Goal: Information Seeking & Learning: Learn about a topic

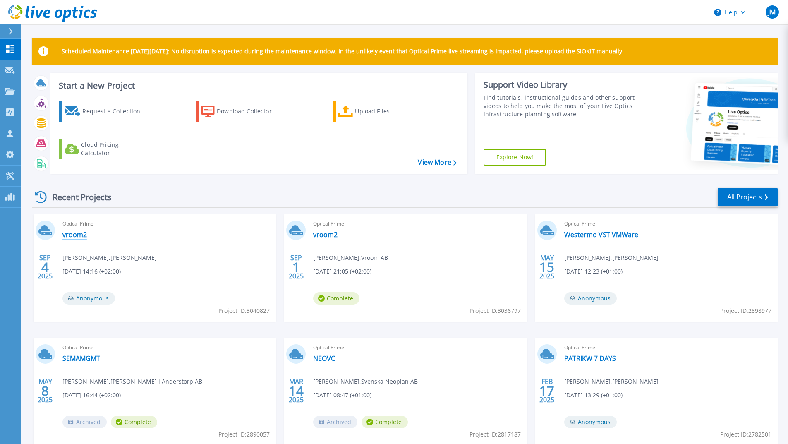
click at [74, 231] on link "vroom2" at bounding box center [74, 234] width 24 height 8
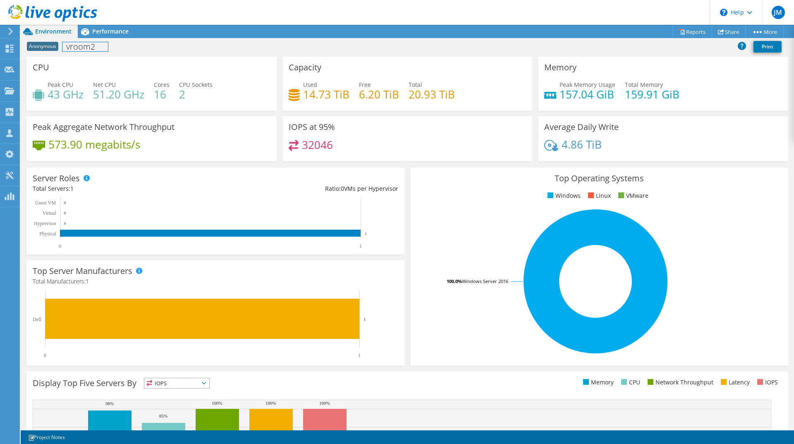
click at [96, 41] on div "Anonymous vroom2 Print" at bounding box center [407, 46] width 773 height 15
click at [98, 32] on span "Performance" at bounding box center [110, 31] width 36 height 8
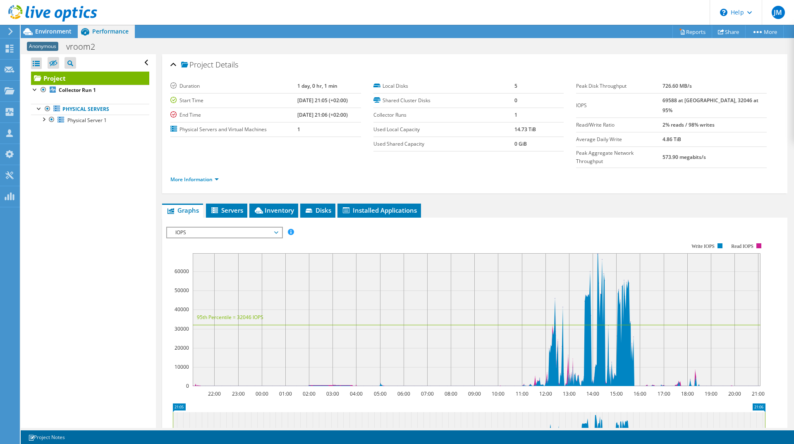
click at [92, 126] on ul "Physical Servers Physical Server 1 Disk 1 Disk 2" at bounding box center [90, 114] width 118 height 38
click at [92, 125] on link "Physical Server 1" at bounding box center [90, 120] width 118 height 11
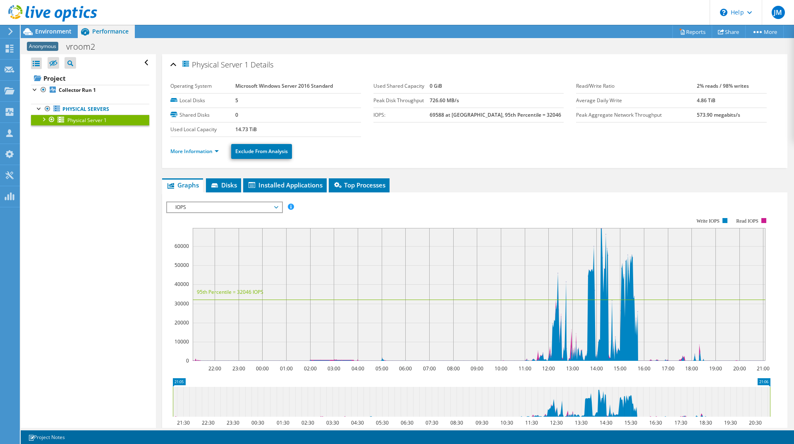
click at [196, 209] on span "IOPS" at bounding box center [224, 207] width 106 height 10
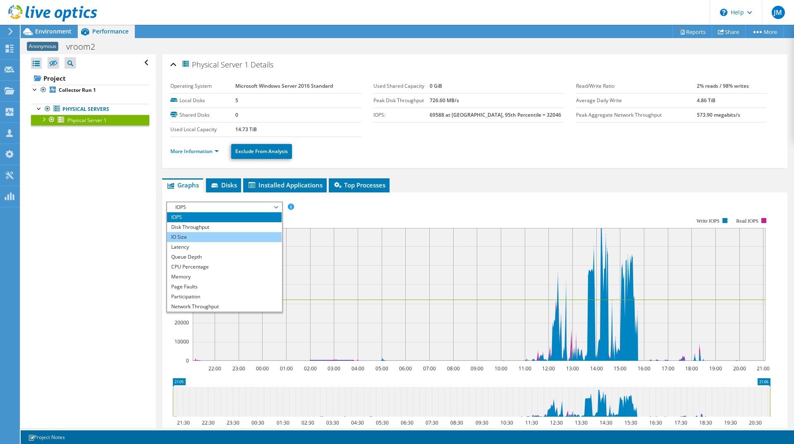
click at [187, 234] on li "IO Size" at bounding box center [224, 237] width 115 height 10
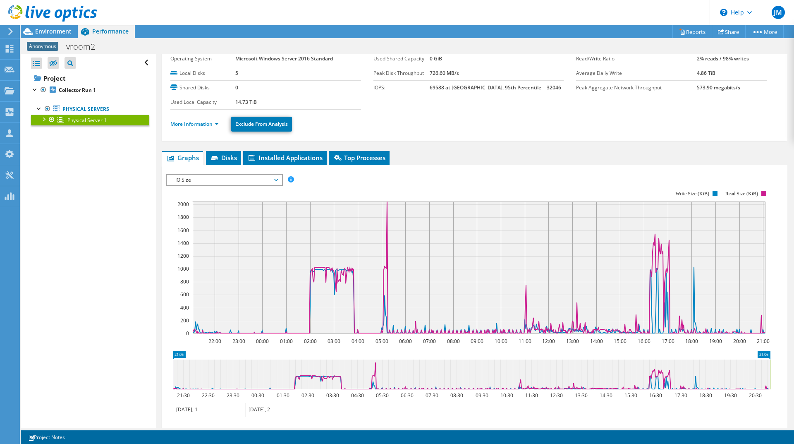
scroll to position [41, 0]
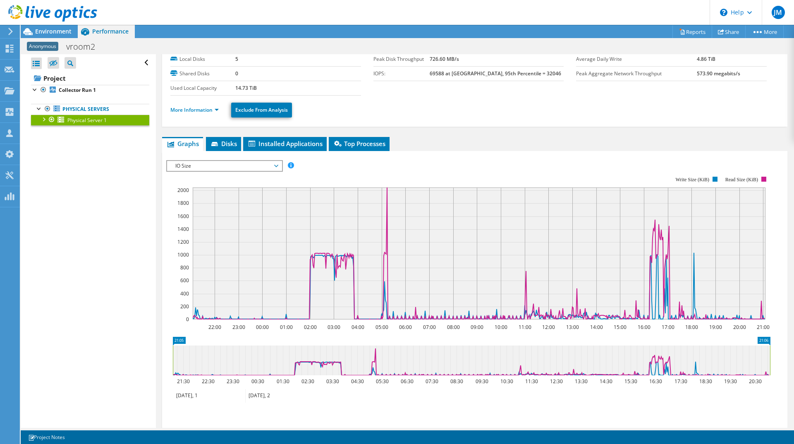
click at [186, 168] on span "IO Size" at bounding box center [224, 166] width 106 height 10
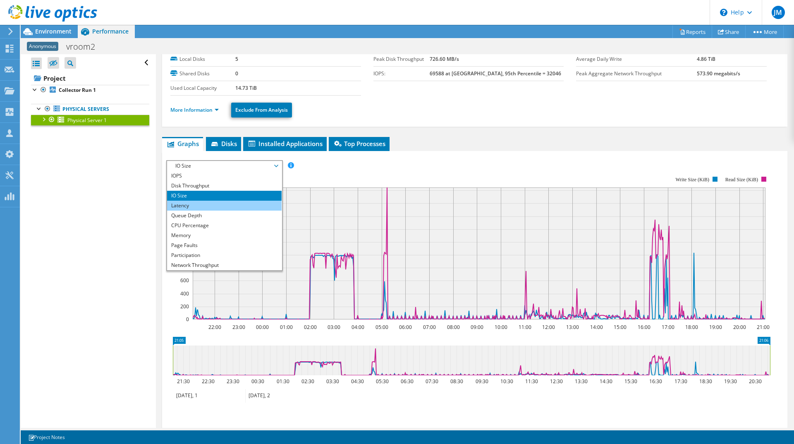
click at [185, 208] on li "Latency" at bounding box center [224, 205] width 115 height 10
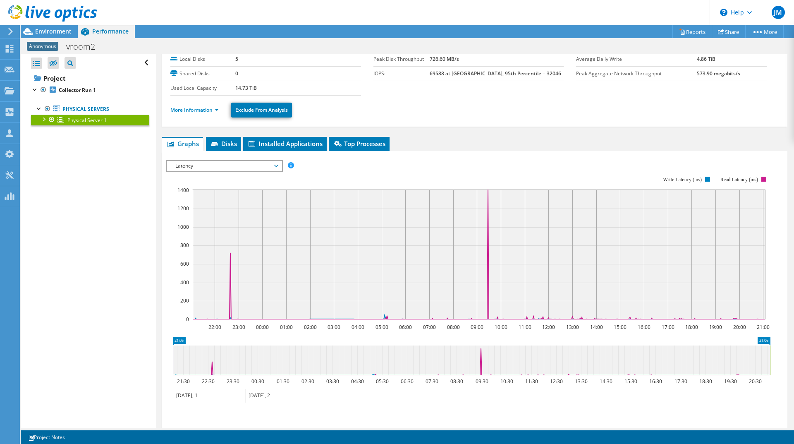
click at [192, 166] on span "Latency" at bounding box center [224, 166] width 106 height 10
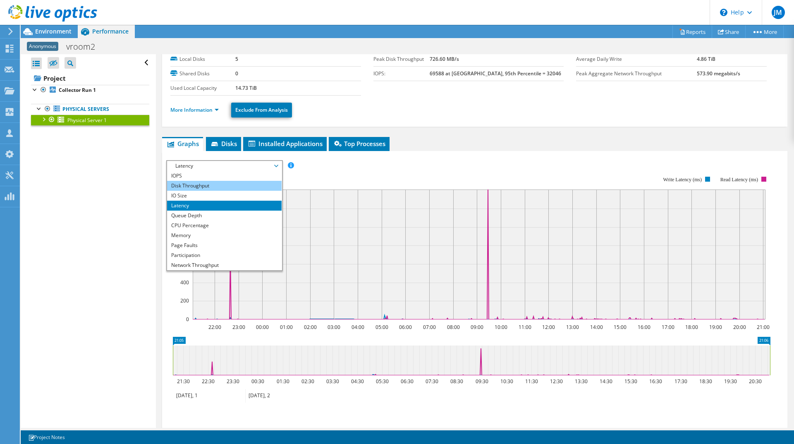
click at [189, 188] on li "Disk Throughput" at bounding box center [224, 186] width 115 height 10
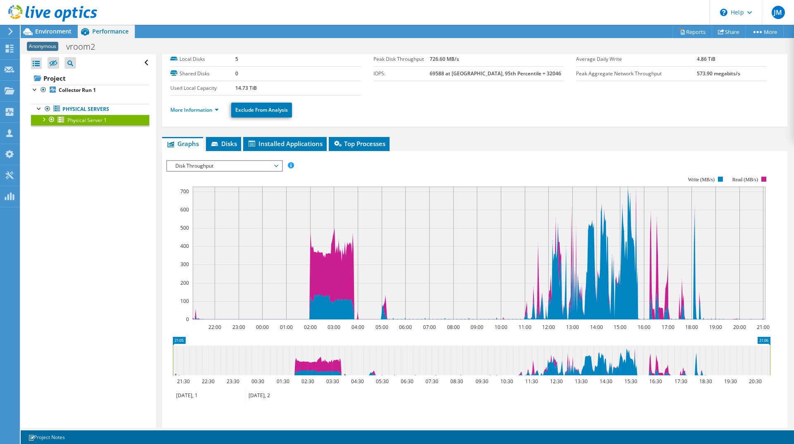
scroll to position [0, 0]
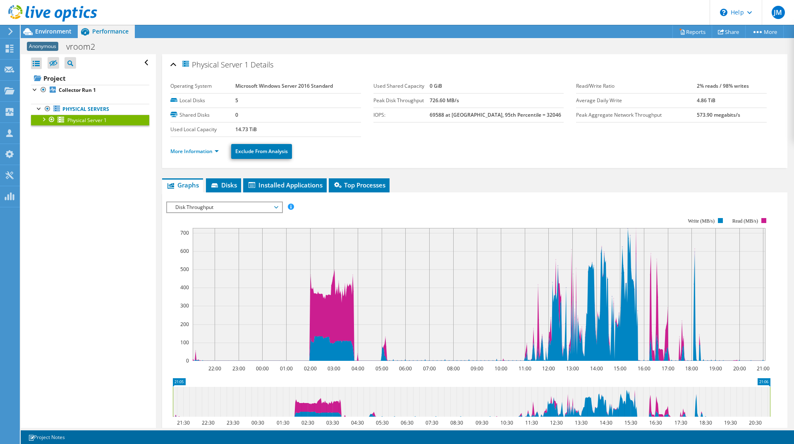
drag, startPoint x: 391, startPoint y: 222, endPoint x: 395, endPoint y: 217, distance: 6.8
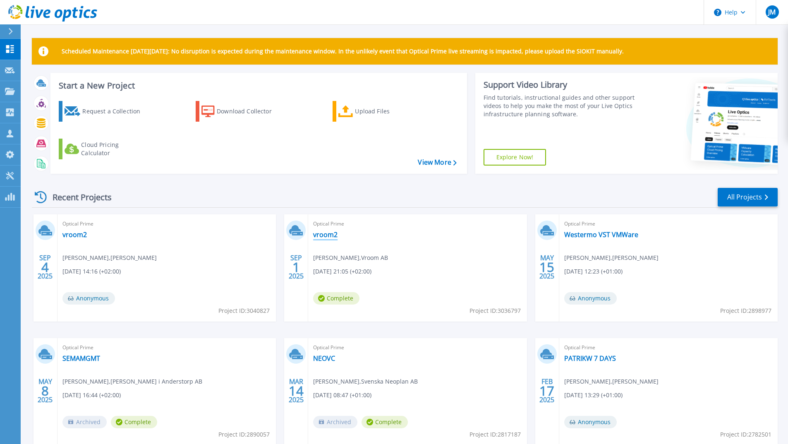
click at [324, 235] on link "vroom2" at bounding box center [325, 234] width 24 height 8
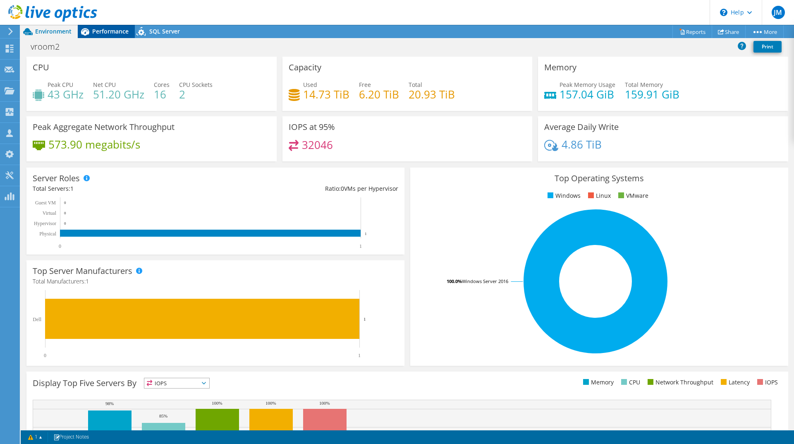
click at [98, 29] on span "Performance" at bounding box center [110, 31] width 36 height 8
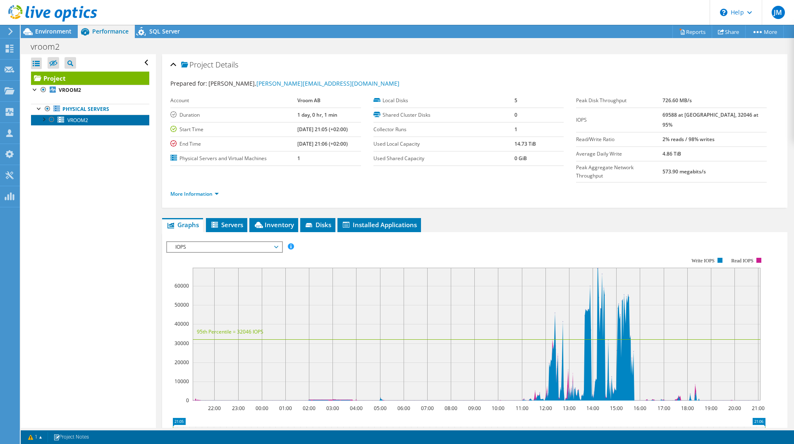
click at [96, 117] on link "VROOM2" at bounding box center [90, 120] width 118 height 11
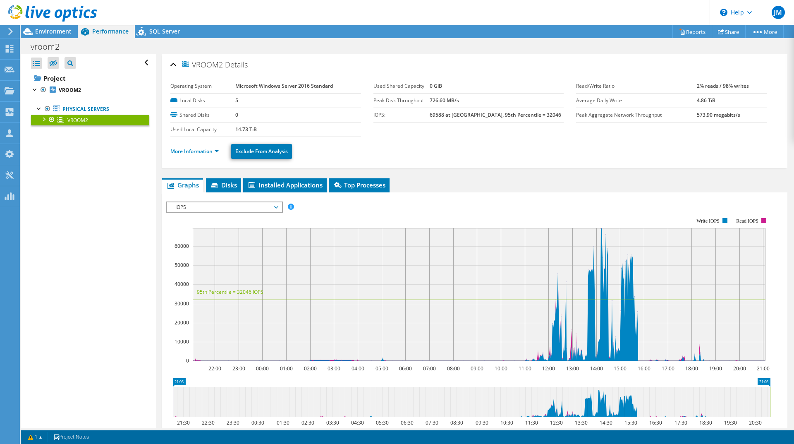
click at [174, 205] on span "IOPS" at bounding box center [224, 207] width 106 height 10
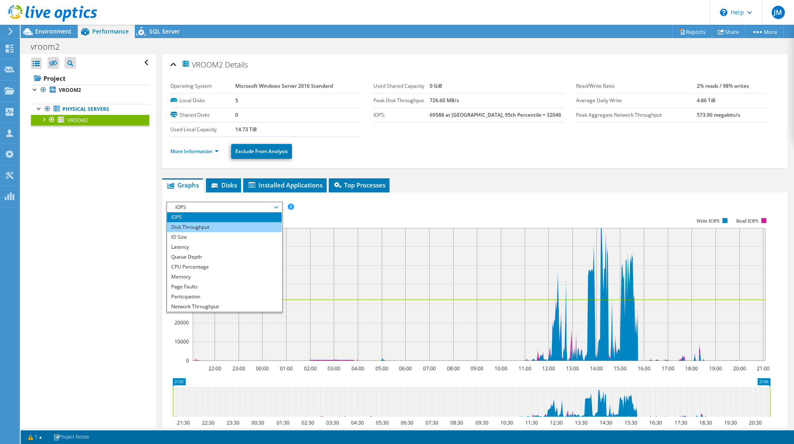
click at [190, 229] on li "Disk Throughput" at bounding box center [224, 227] width 115 height 10
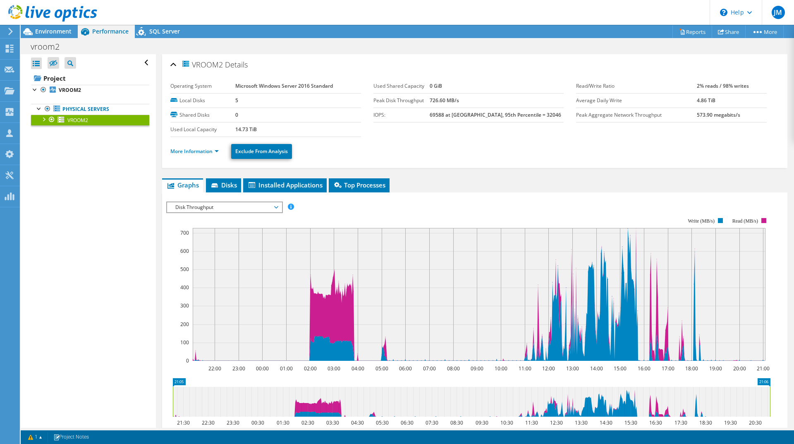
click at [194, 205] on span "Disk Throughput" at bounding box center [224, 207] width 106 height 10
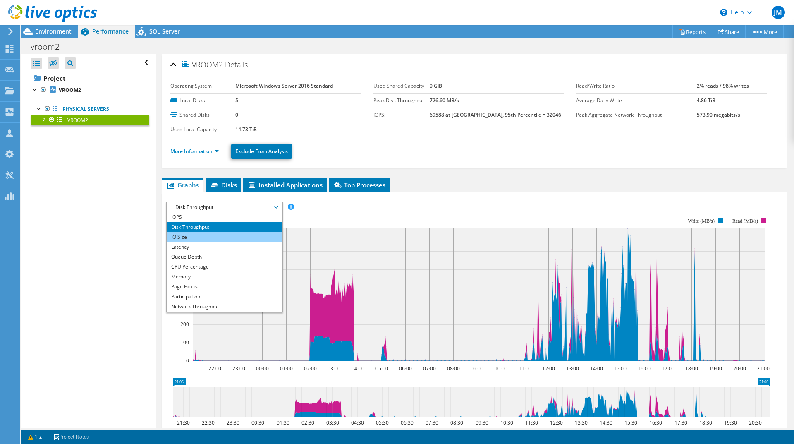
click at [187, 238] on li "IO Size" at bounding box center [224, 237] width 115 height 10
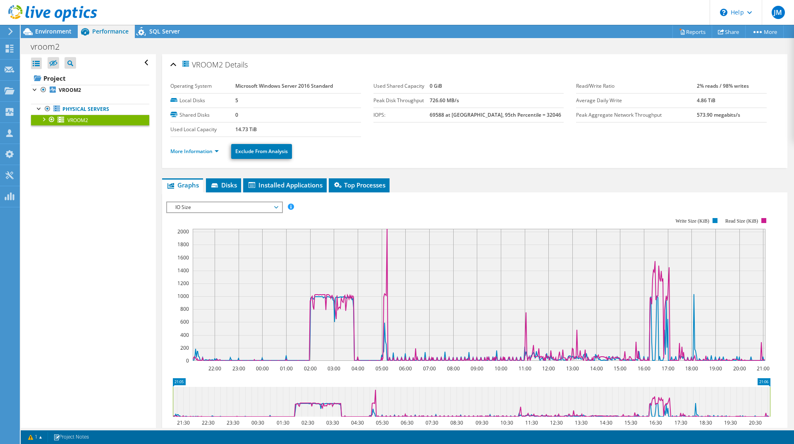
click at [225, 206] on span "IO Size" at bounding box center [224, 207] width 106 height 10
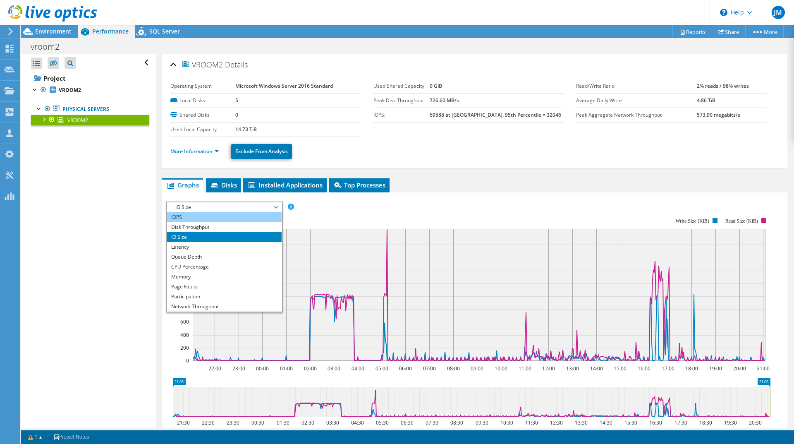
click at [218, 217] on li "IOPS" at bounding box center [224, 217] width 115 height 10
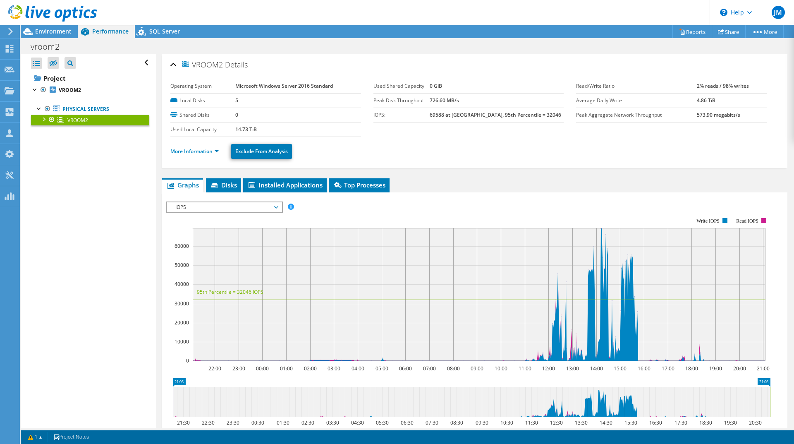
click at [208, 209] on span "IOPS" at bounding box center [224, 207] width 106 height 10
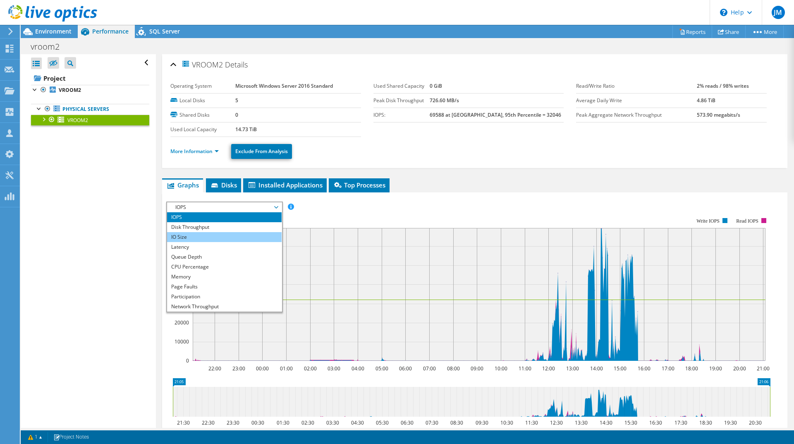
click at [209, 238] on li "IO Size" at bounding box center [224, 237] width 115 height 10
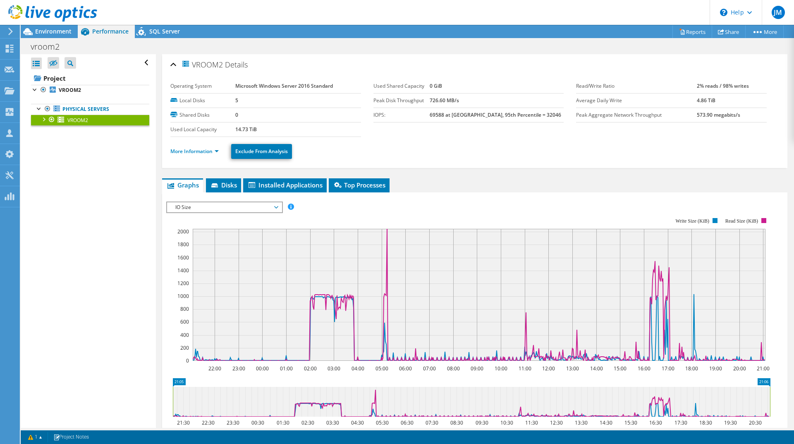
click at [205, 209] on span "IO Size" at bounding box center [224, 207] width 106 height 10
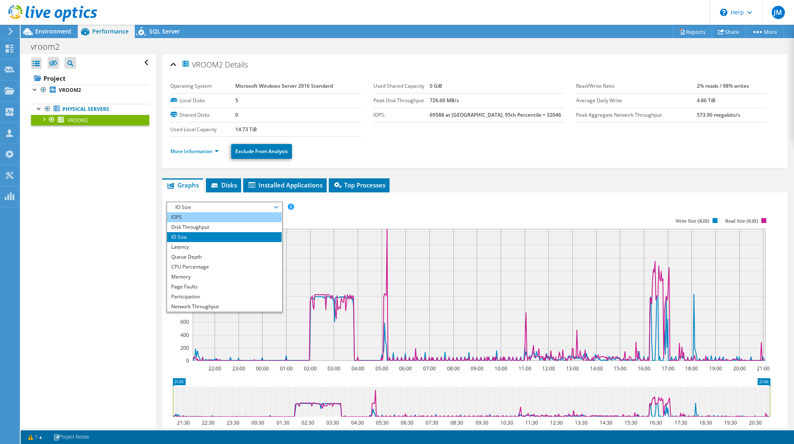
click at [222, 220] on li "IOPS" at bounding box center [224, 217] width 115 height 10
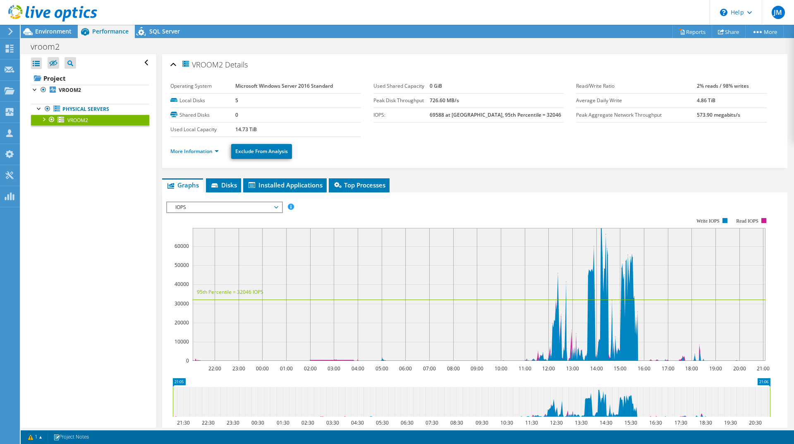
drag, startPoint x: 193, startPoint y: 295, endPoint x: 316, endPoint y: 301, distance: 123.3
click at [310, 301] on icon "22:00 23:00 00:00 01:00 02:00 03:00 04:00 05:00 06:00 07:00 08:00 09:00 10:00 1…" at bounding box center [471, 288] width 610 height 165
drag, startPoint x: 768, startPoint y: 395, endPoint x: 737, endPoint y: 393, distance: 30.2
click at [735, 394] on icon at bounding box center [471, 402] width 597 height 30
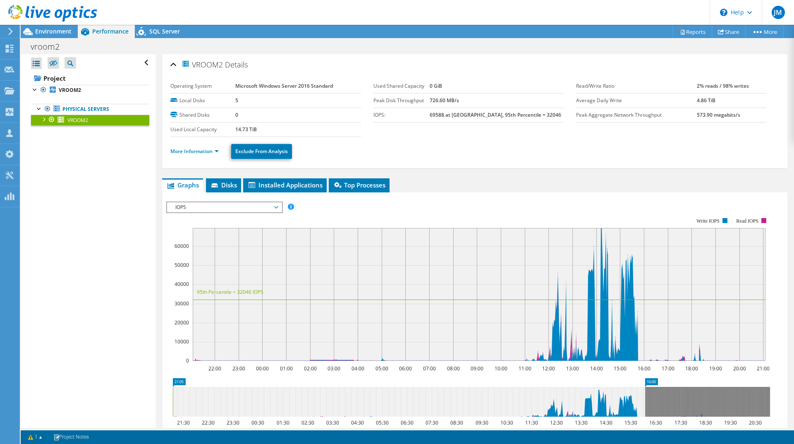
drag, startPoint x: 766, startPoint y: 394, endPoint x: 644, endPoint y: 391, distance: 121.6
click at [644, 391] on rect at bounding box center [644, 402] width 3 height 30
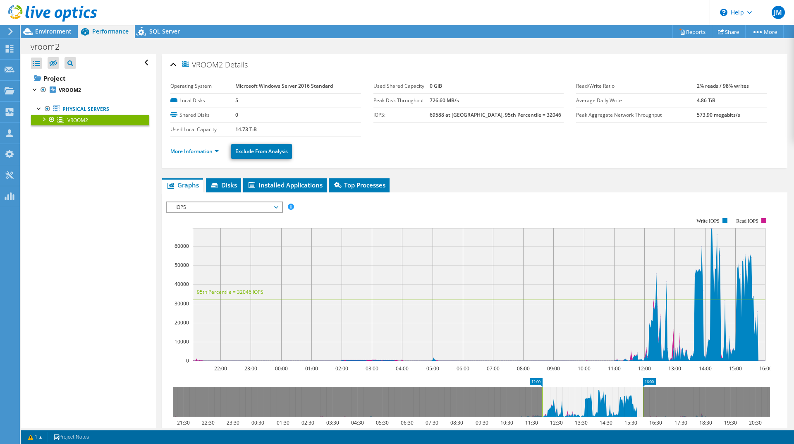
drag, startPoint x: 172, startPoint y: 397, endPoint x: 541, endPoint y: 389, distance: 369.2
click at [541, 389] on rect at bounding box center [541, 402] width 3 height 30
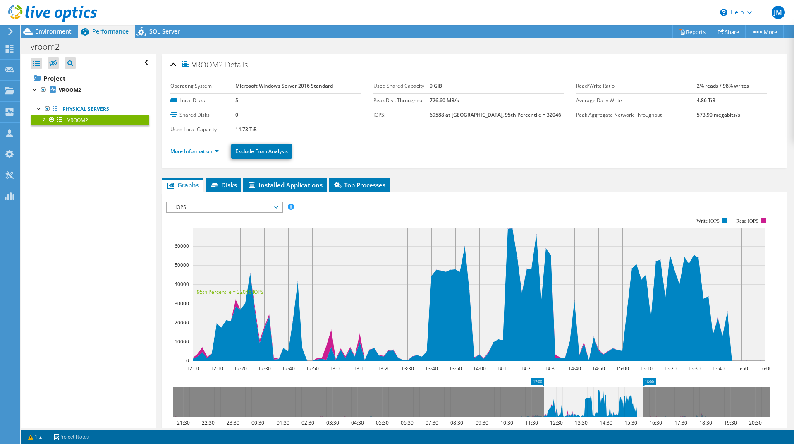
click at [203, 208] on span "IOPS" at bounding box center [224, 207] width 106 height 10
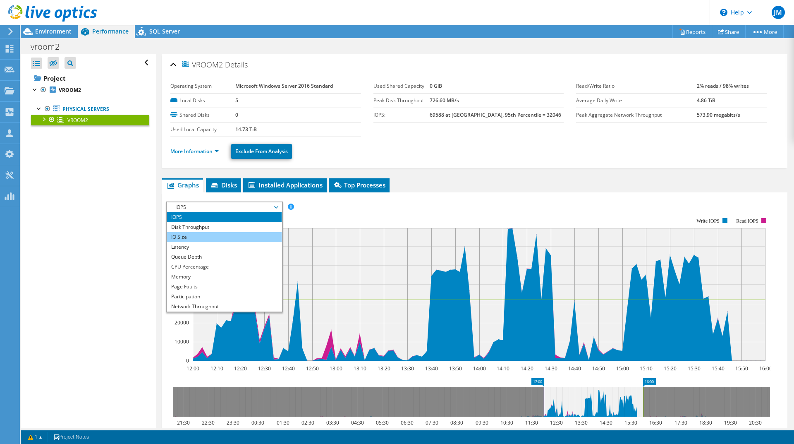
click at [203, 239] on li "IO Size" at bounding box center [224, 237] width 115 height 10
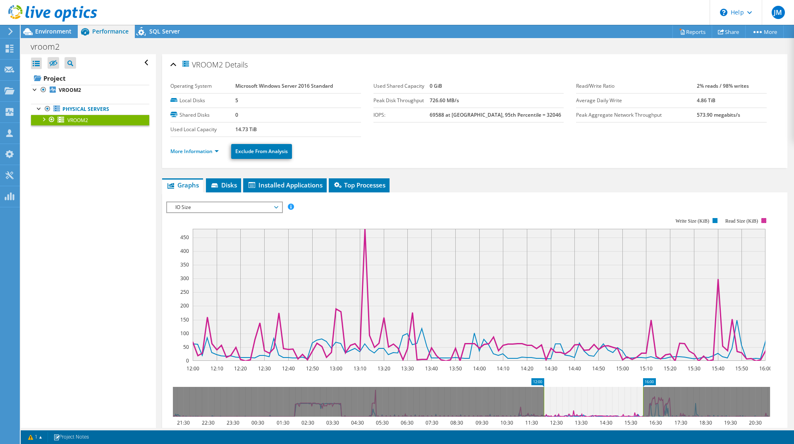
click at [764, 221] on rect at bounding box center [763, 220] width 5 height 5
